Goal: Leave review/rating

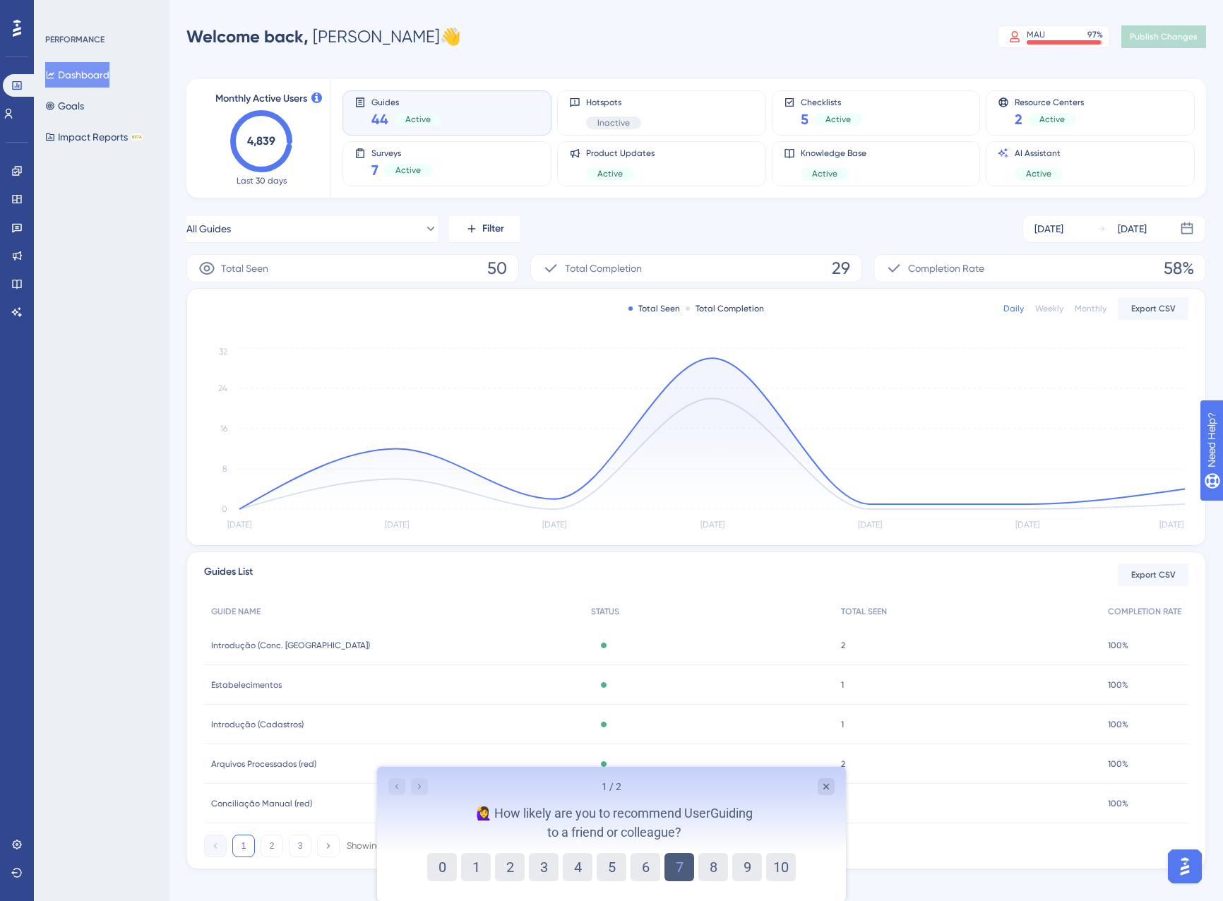
click at [672, 869] on button "7" at bounding box center [680, 867] width 30 height 28
click at [672, 869] on button "7" at bounding box center [680, 867] width 16 height 28
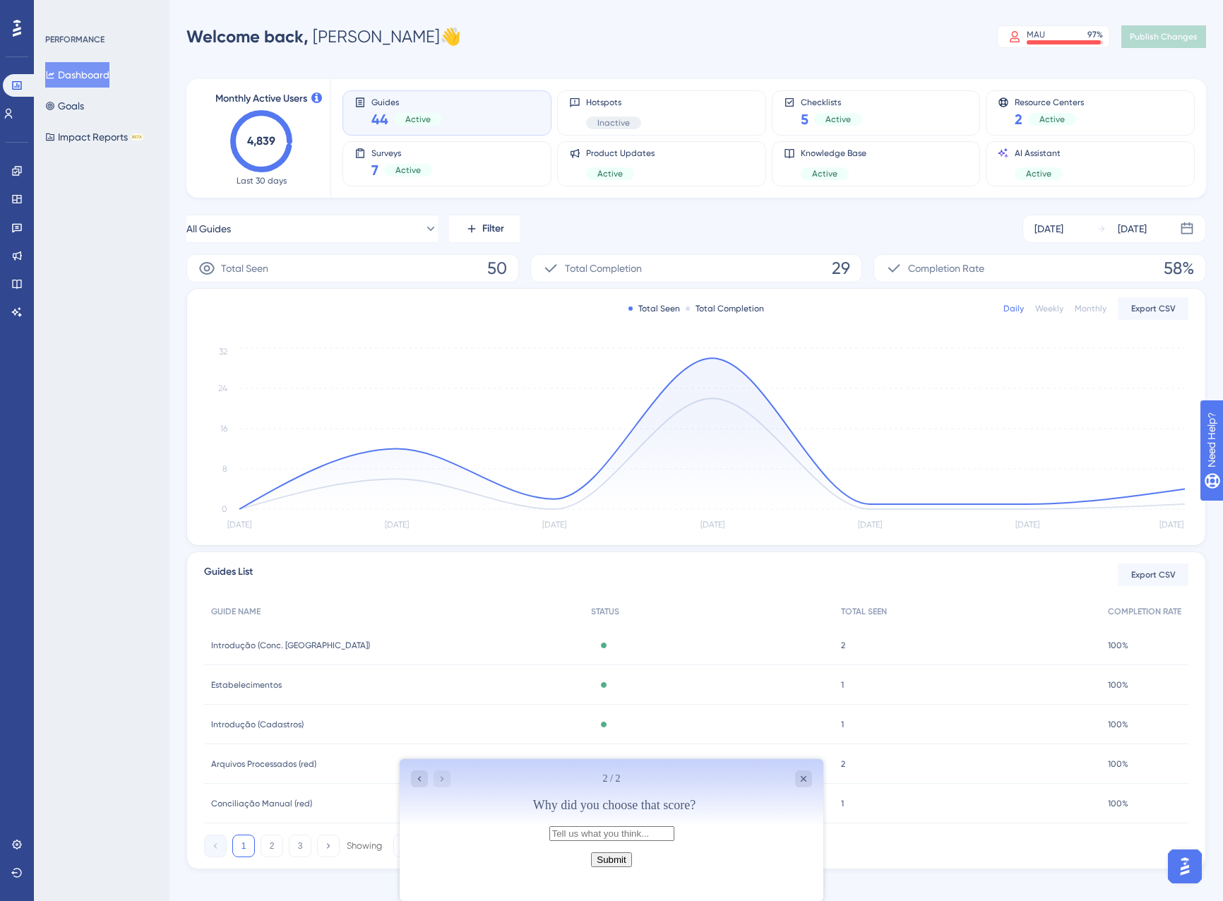
click at [619, 867] on button "Submit" at bounding box center [611, 859] width 40 height 15
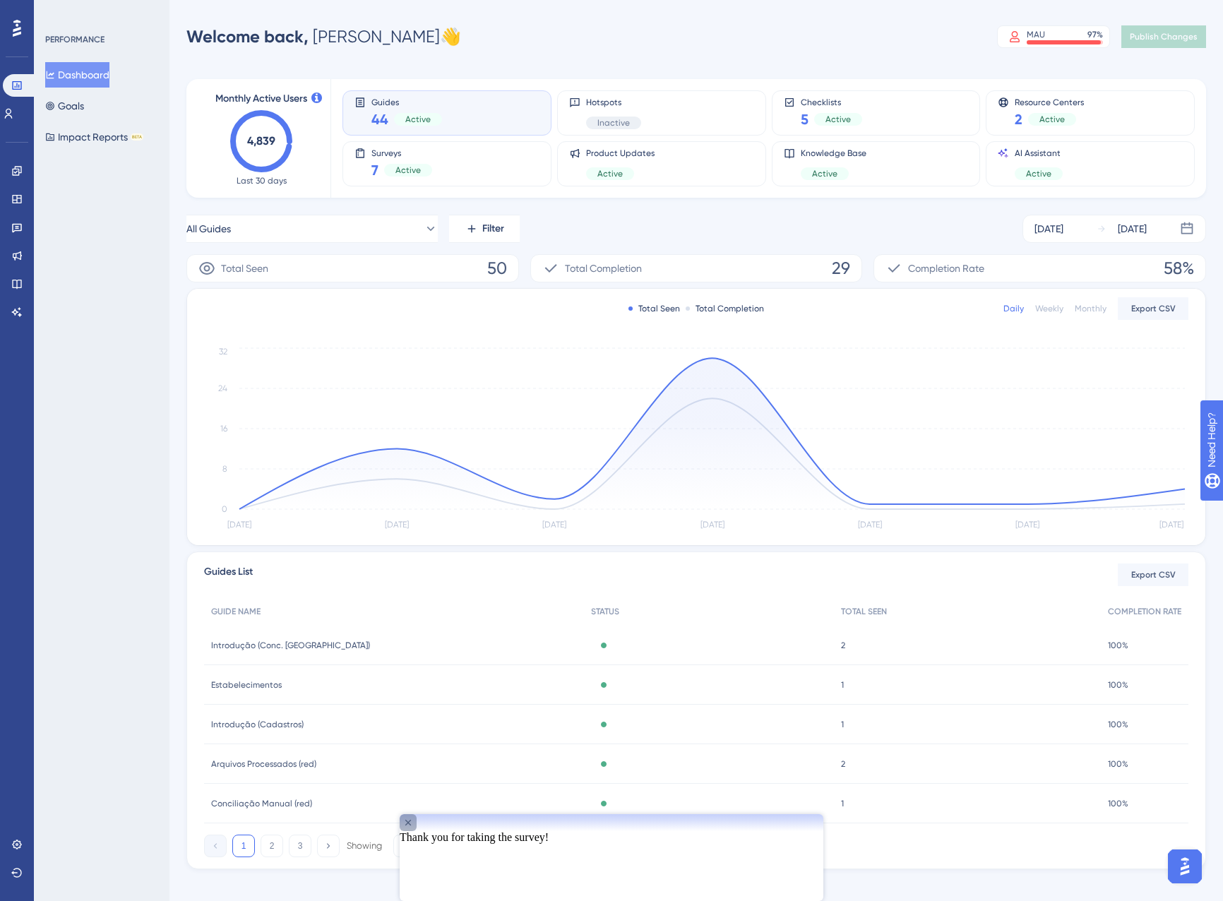
click at [414, 828] on icon "Close survey" at bounding box center [408, 822] width 11 height 11
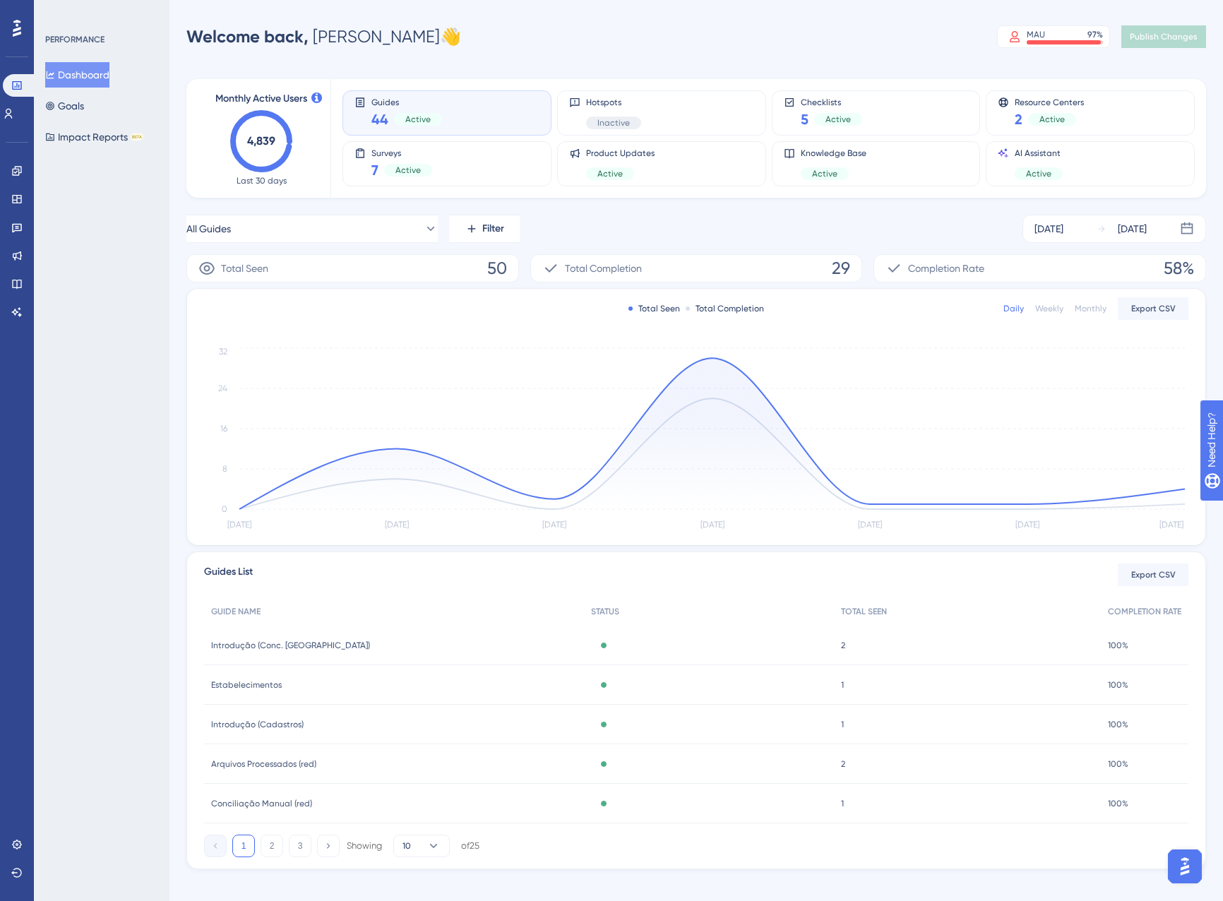
click at [805, 838] on div "1 2 3 Showing 10 of 25" at bounding box center [696, 843] width 985 height 28
click at [14, 117] on link at bounding box center [8, 113] width 11 height 23
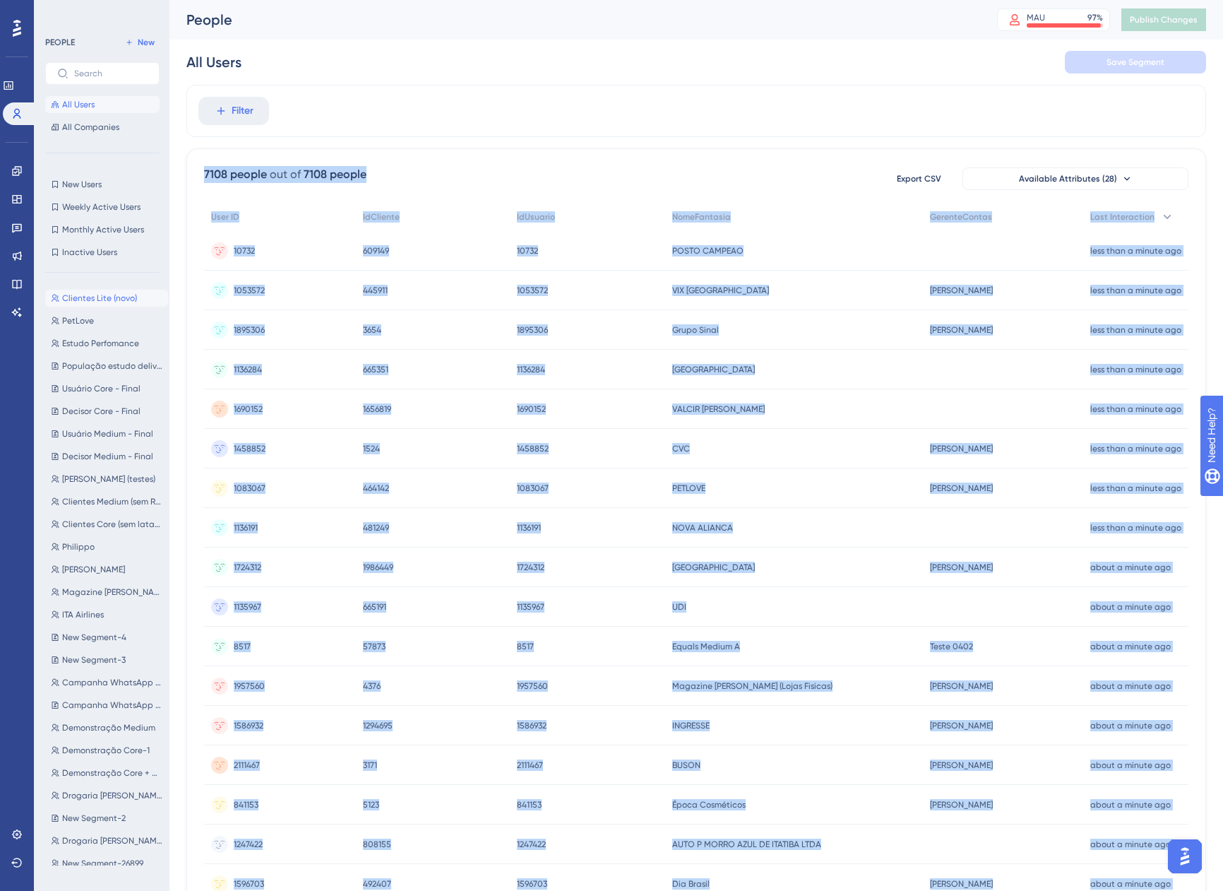
click at [117, 300] on span "Clientes Lite (novo)" at bounding box center [99, 297] width 75 height 11
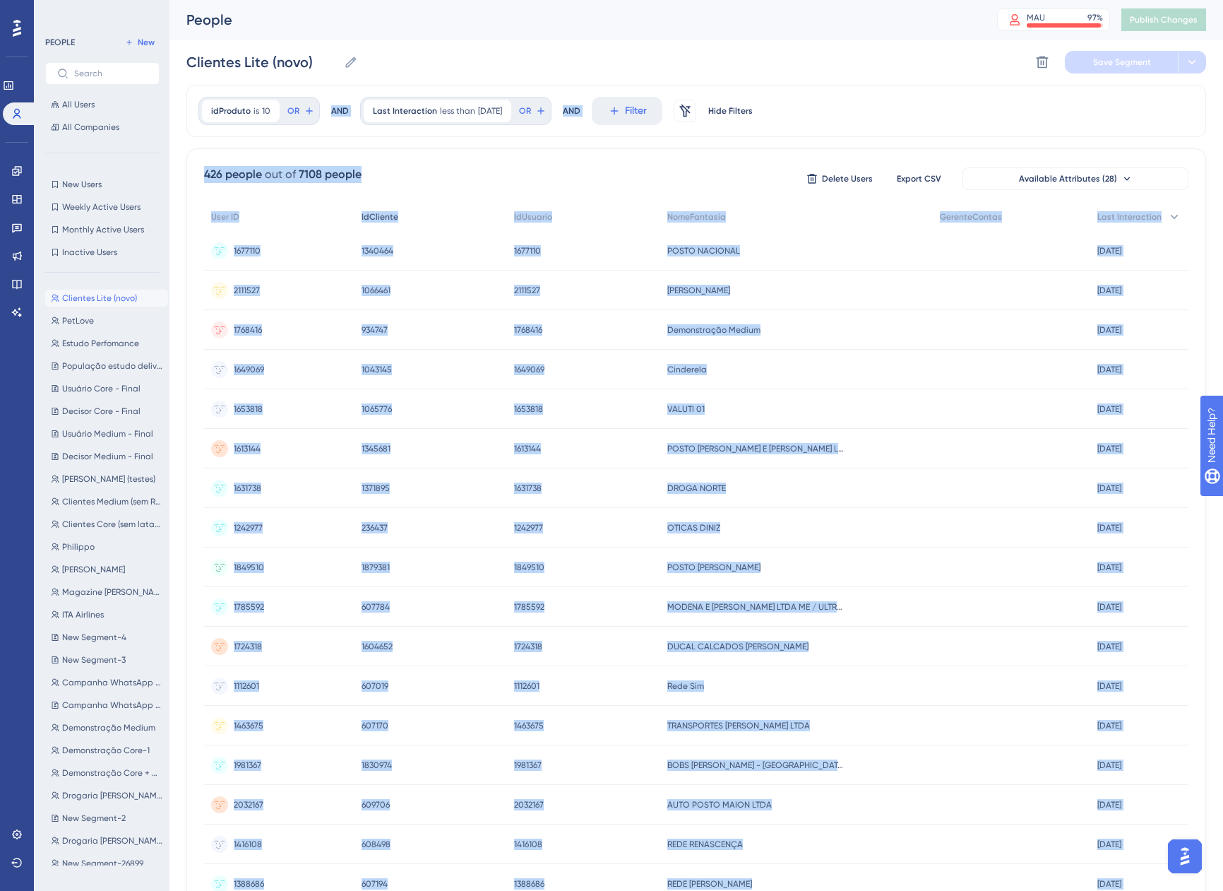
click at [490, 203] on div "IdCliente" at bounding box center [431, 217] width 152 height 29
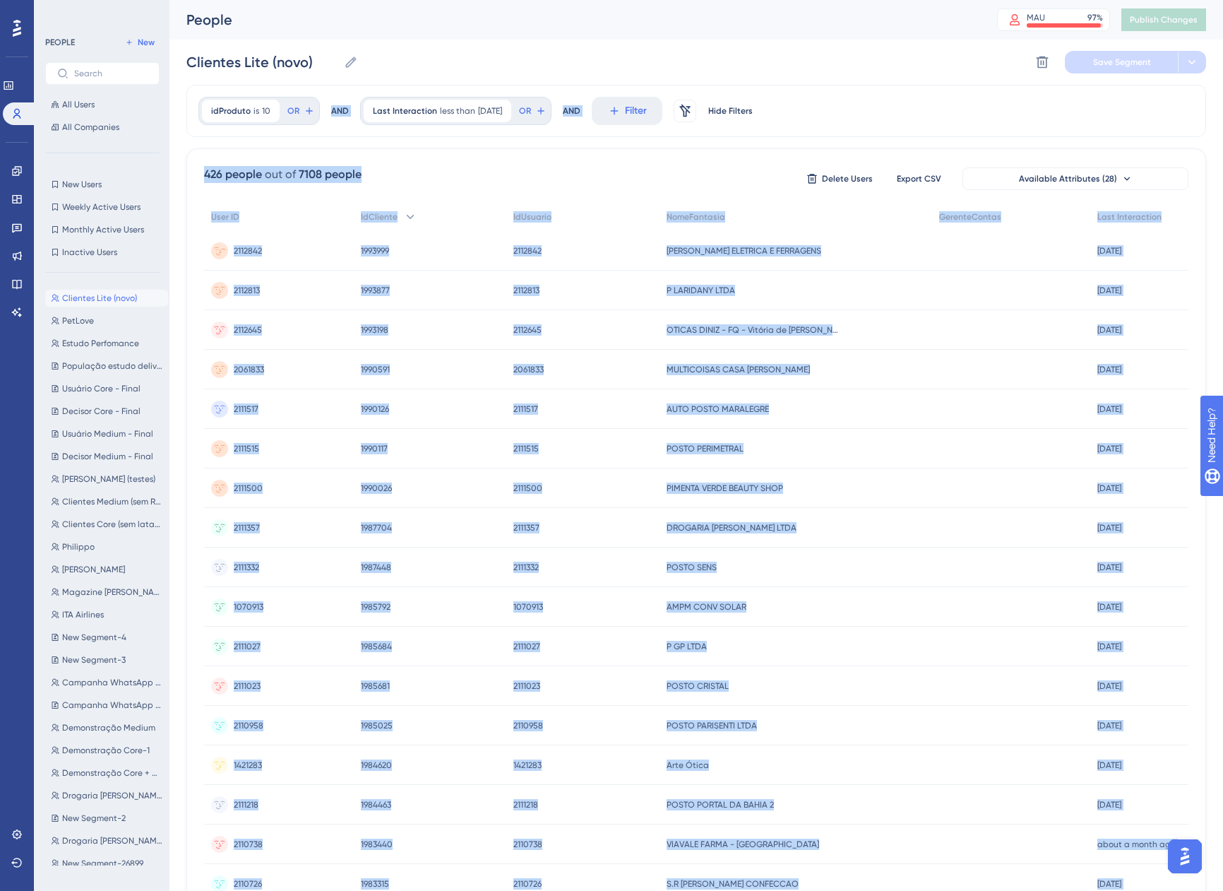
click at [540, 250] on span "2112842" at bounding box center [527, 250] width 28 height 11
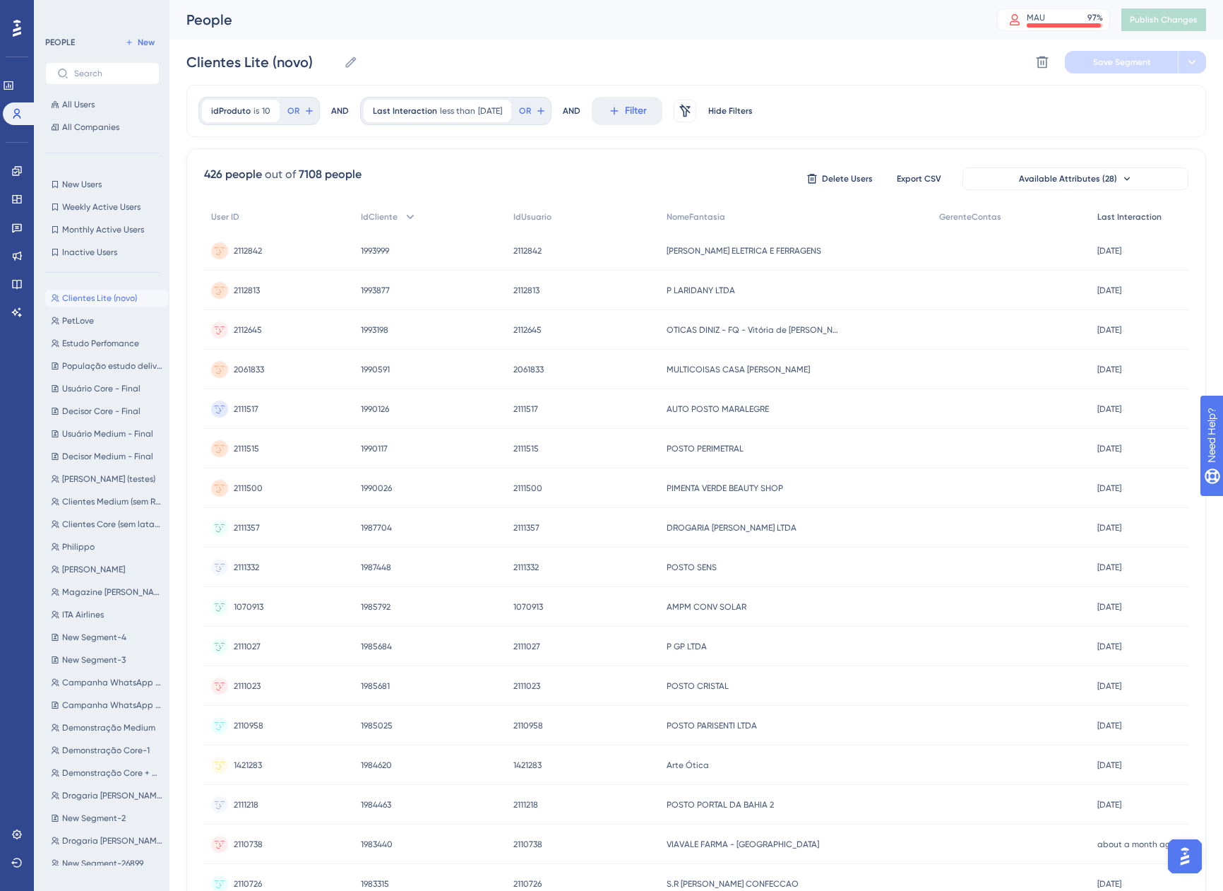
click at [1137, 218] on span "Last Interaction" at bounding box center [1130, 216] width 64 height 11
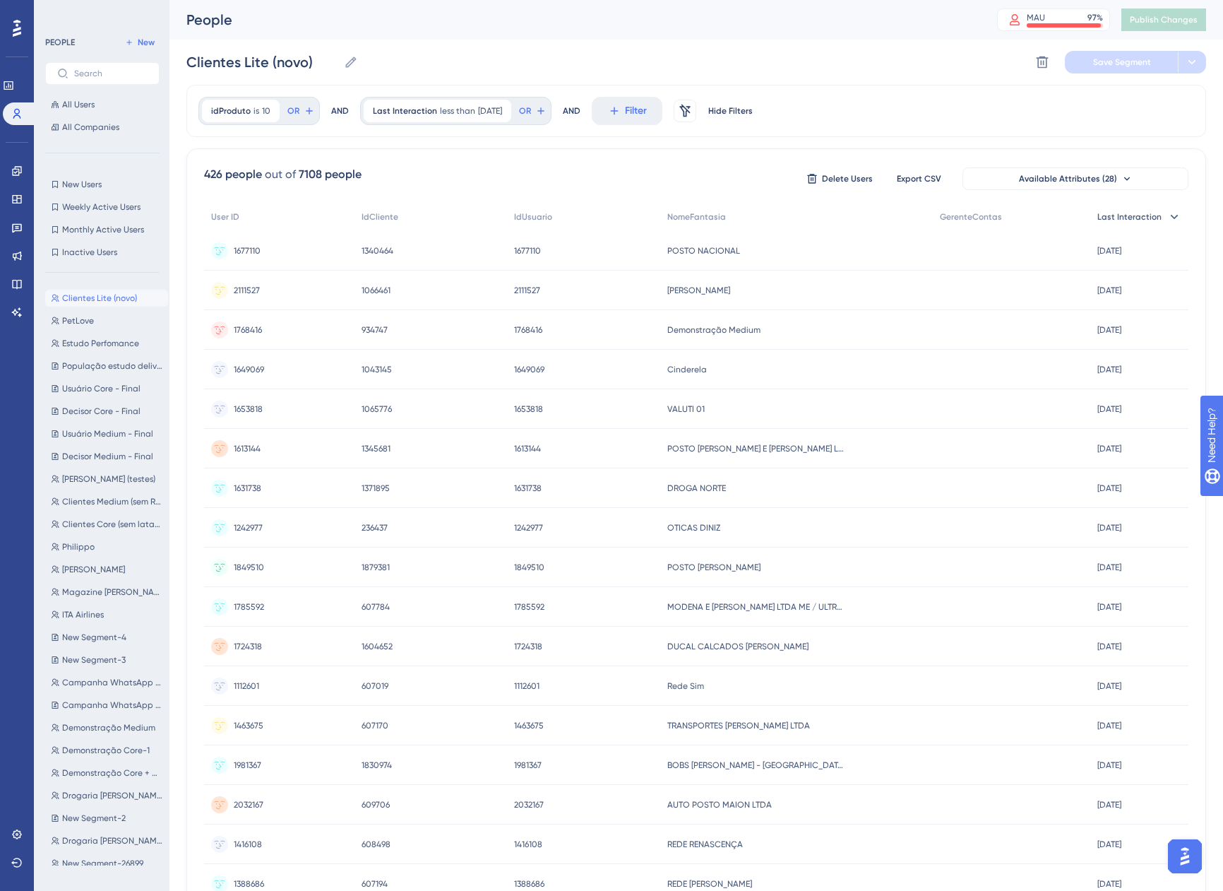
click at [1137, 218] on span "Last Interaction" at bounding box center [1130, 216] width 64 height 11
click at [1137, 218] on div at bounding box center [682, 490] width 1082 height 789
